Goal: Information Seeking & Learning: Learn about a topic

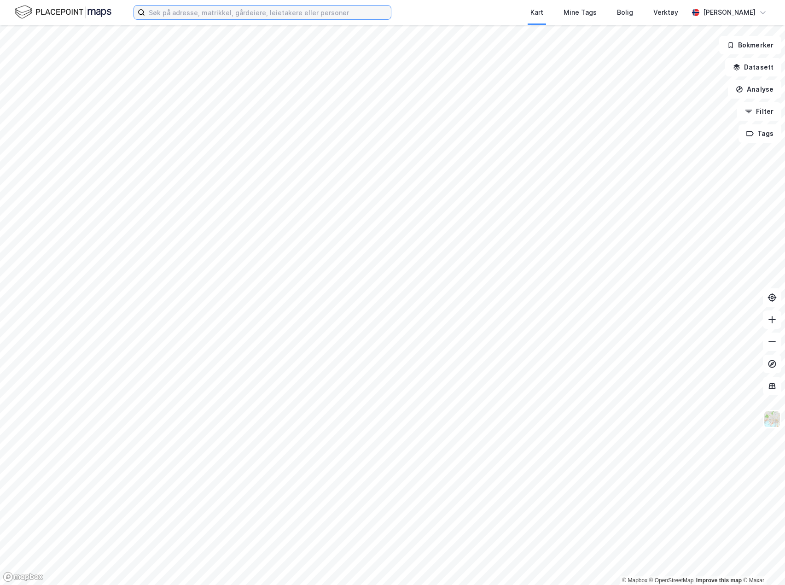
click at [208, 13] on input at bounding box center [268, 13] width 246 height 14
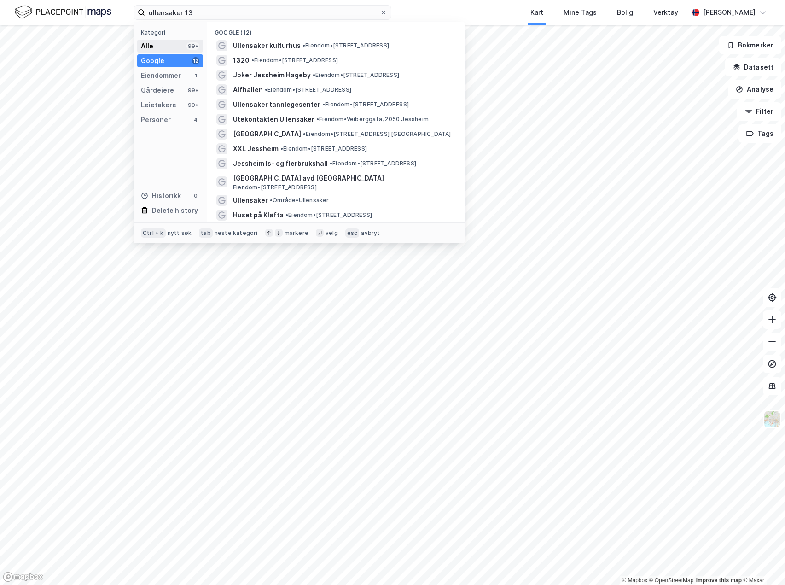
click at [179, 49] on div "Alle 99+" at bounding box center [170, 46] width 66 height 13
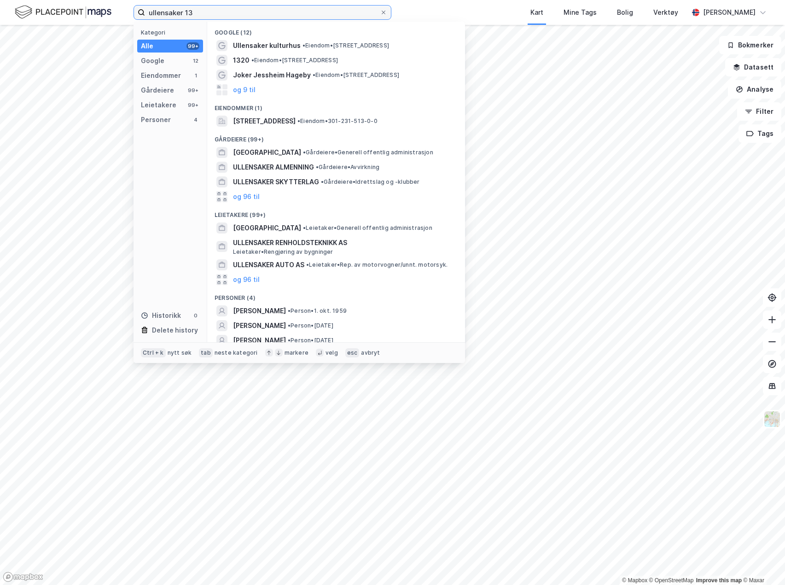
click at [223, 9] on input "ullensaker 13" at bounding box center [262, 13] width 235 height 14
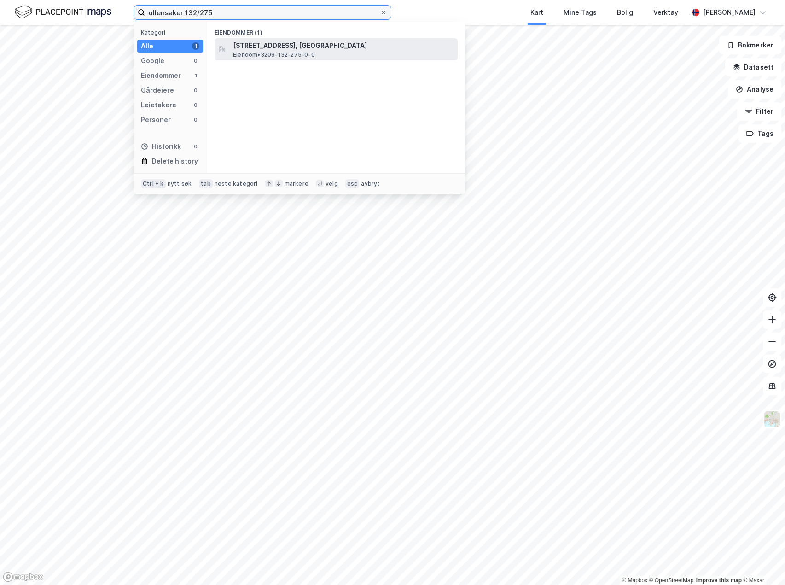
type input "ullensaker 132/275"
click at [274, 45] on span "[STREET_ADDRESS], [GEOGRAPHIC_DATA]" at bounding box center [343, 45] width 221 height 11
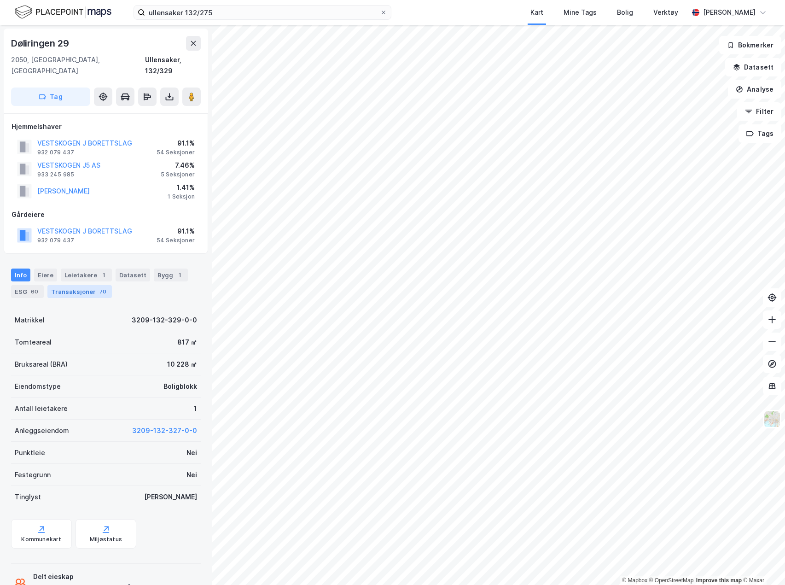
click at [90, 285] on div "Transaksjoner 70" at bounding box center [79, 291] width 64 height 13
